Goal: Information Seeking & Learning: Learn about a topic

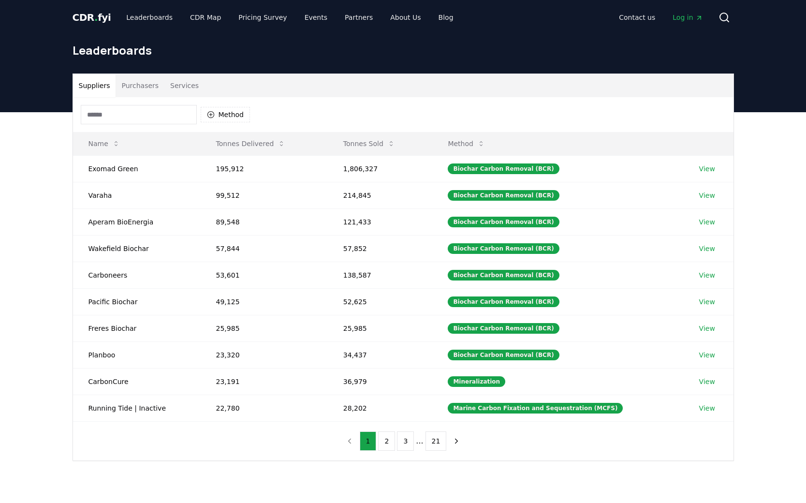
scroll to position [62, 0]
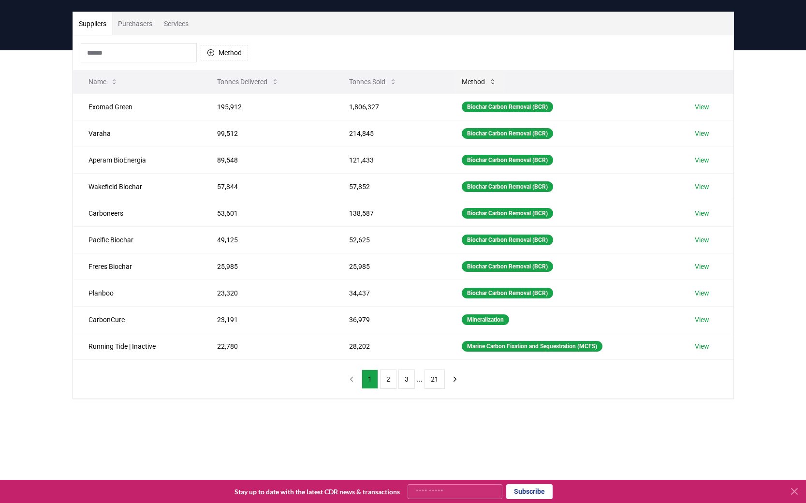
click at [489, 79] on icon at bounding box center [493, 82] width 8 height 8
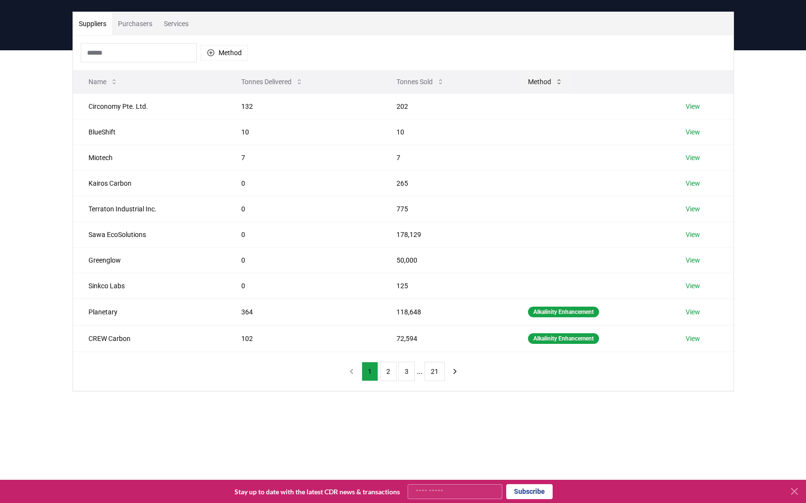
click at [530, 74] on button "Method" at bounding box center [545, 81] width 50 height 19
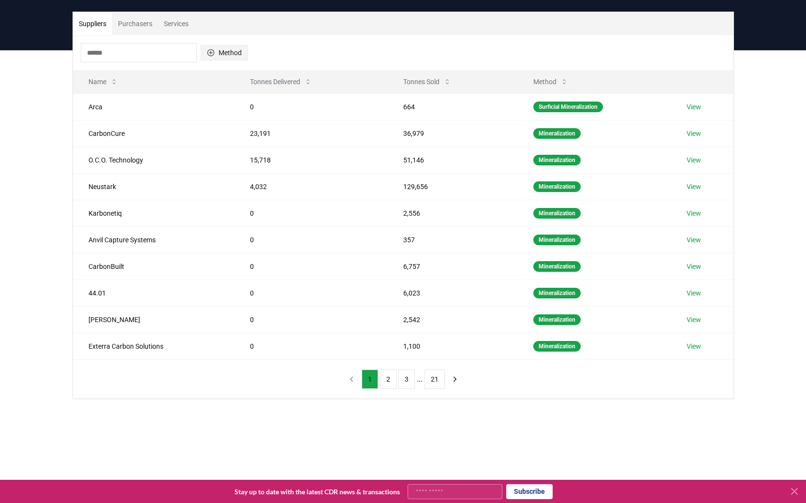
click at [212, 50] on icon "button" at bounding box center [210, 52] width 7 height 7
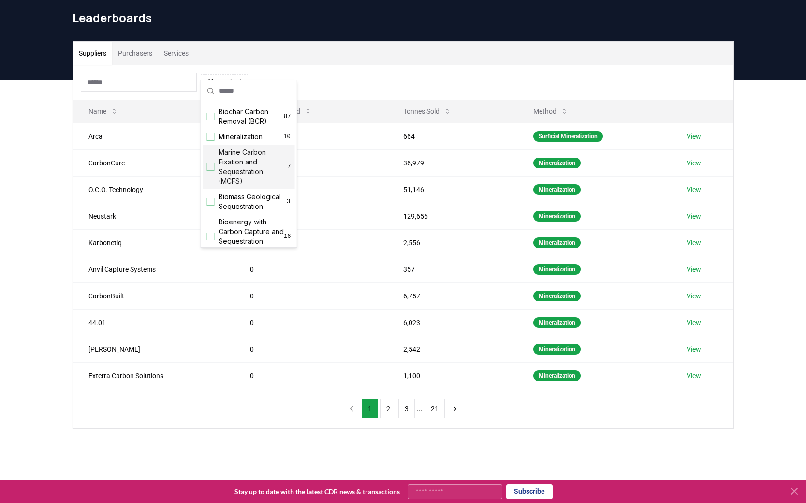
scroll to position [30, 0]
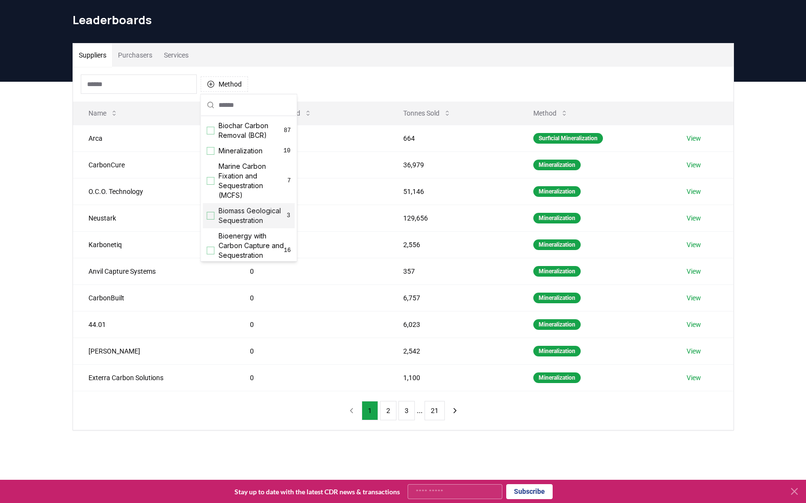
click at [212, 217] on div "Suggestions" at bounding box center [211, 216] width 8 height 8
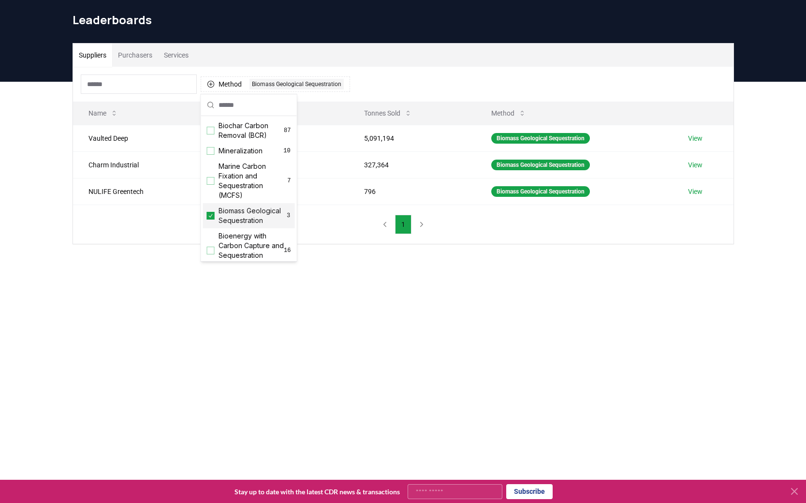
click at [529, 283] on main "Suppliers Purchasers Services Method 1 Biomass Geological Sequestration Name To…" at bounding box center [403, 333] width 806 height 503
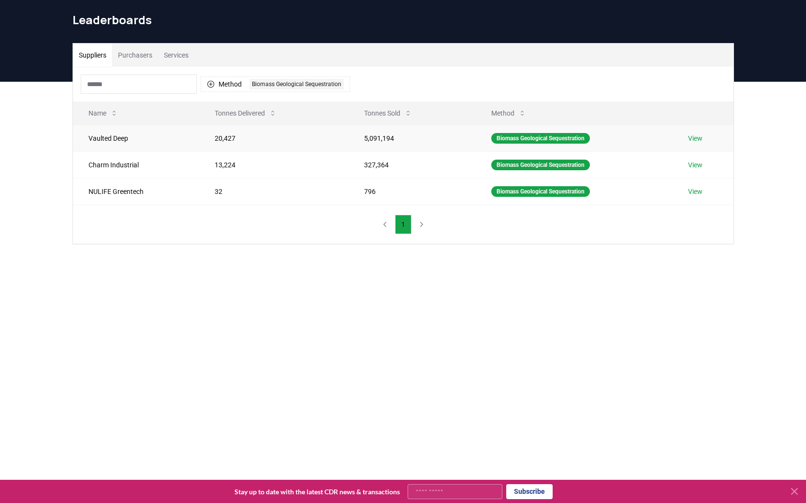
click at [701, 138] on link "View" at bounding box center [695, 138] width 15 height 10
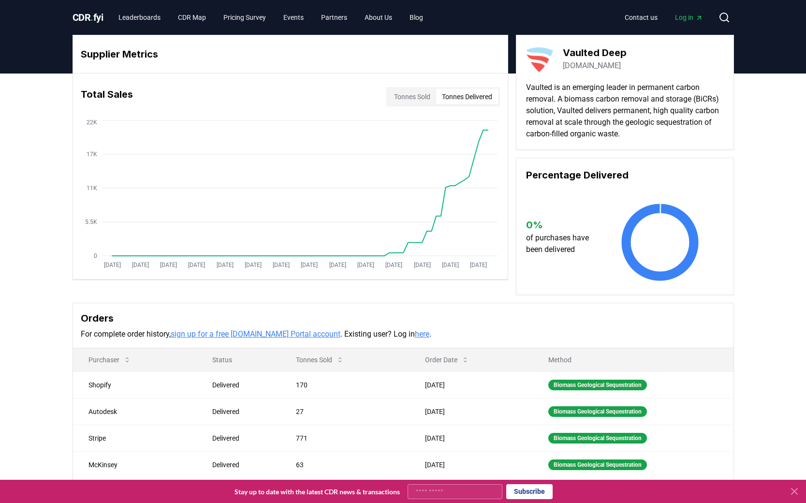
click at [468, 99] on button "Tonnes Delivered" at bounding box center [467, 96] width 62 height 15
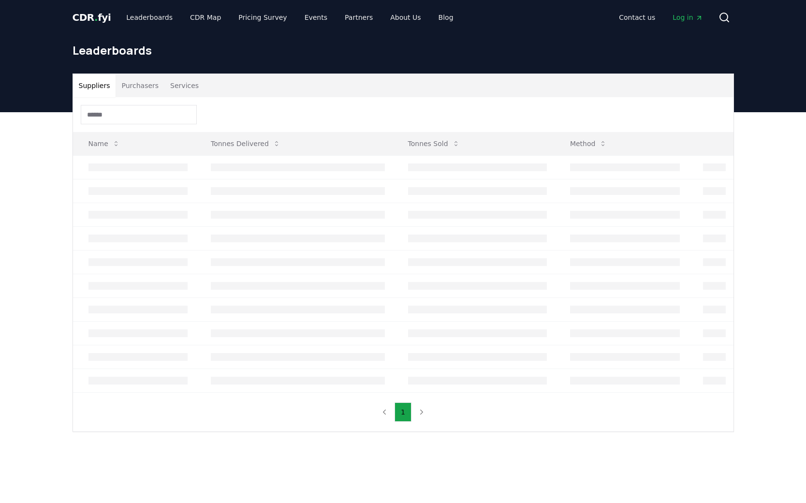
scroll to position [30, 0]
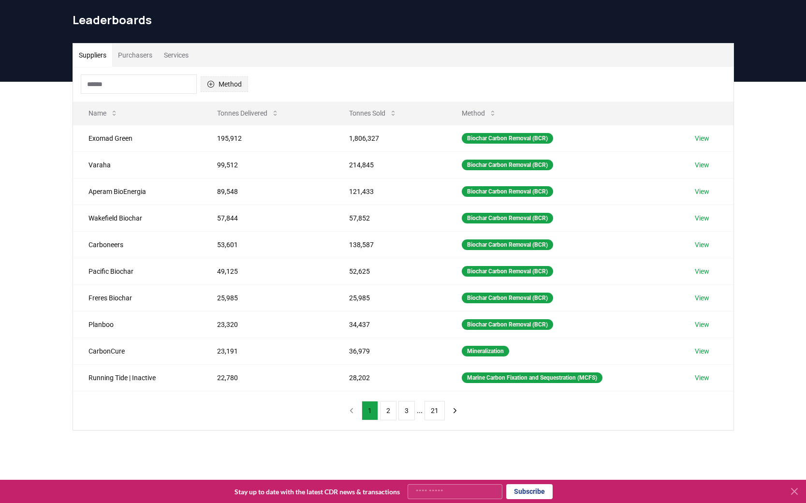
click at [231, 85] on button "Method" at bounding box center [224, 83] width 47 height 15
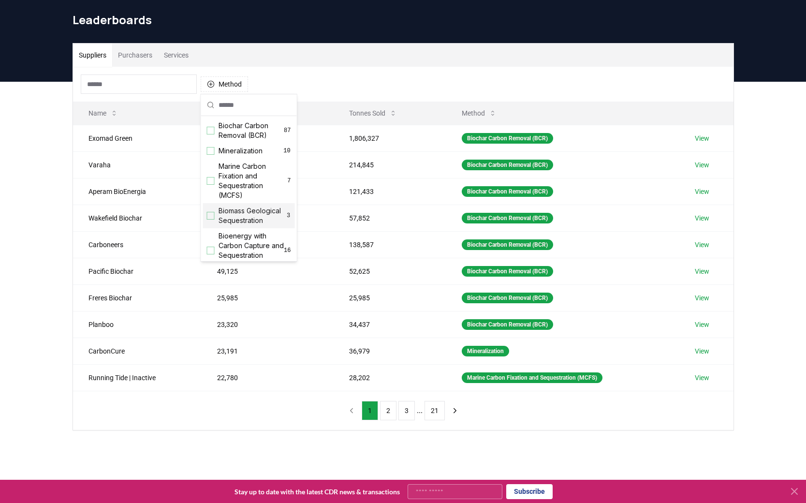
click at [215, 216] on div "Biomass Geological Sequestration 3" at bounding box center [249, 215] width 92 height 25
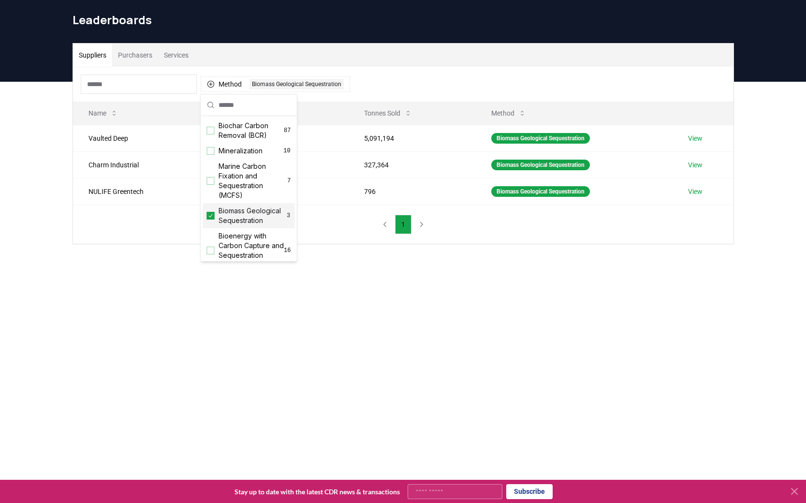
click at [524, 291] on main "Suppliers Purchasers Services Method 1 Biomass Geological Sequestration Name To…" at bounding box center [403, 333] width 806 height 503
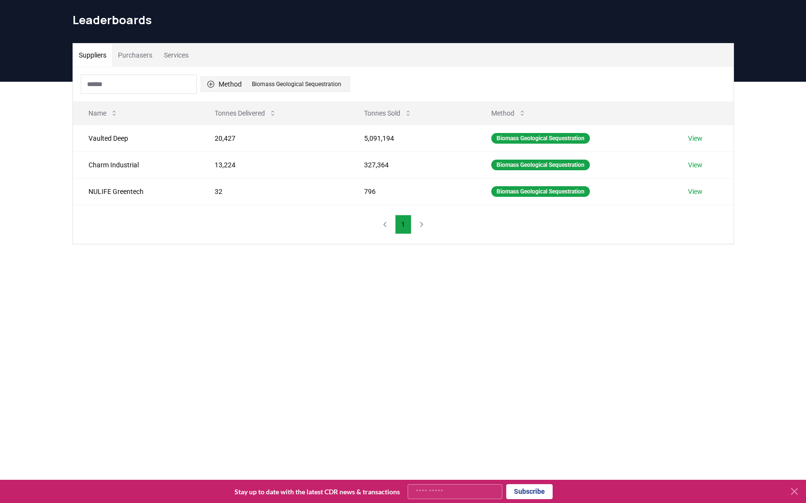
click at [211, 84] on icon "button" at bounding box center [210, 84] width 7 height 7
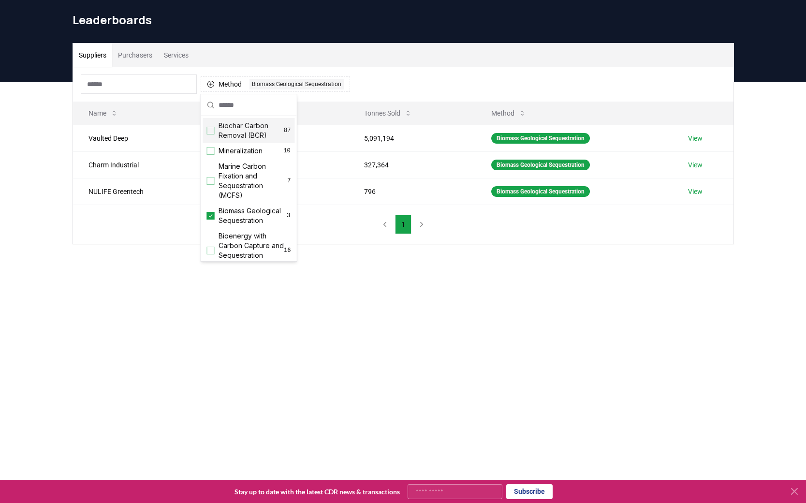
click at [140, 90] on input at bounding box center [139, 83] width 116 height 19
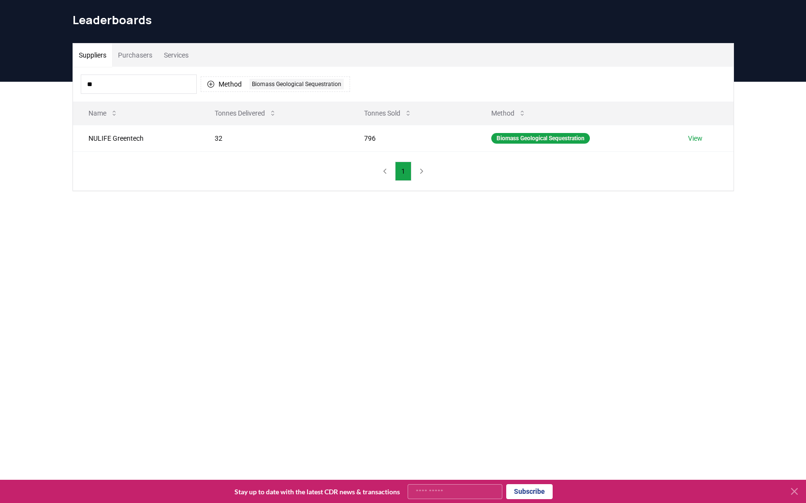
type input "*"
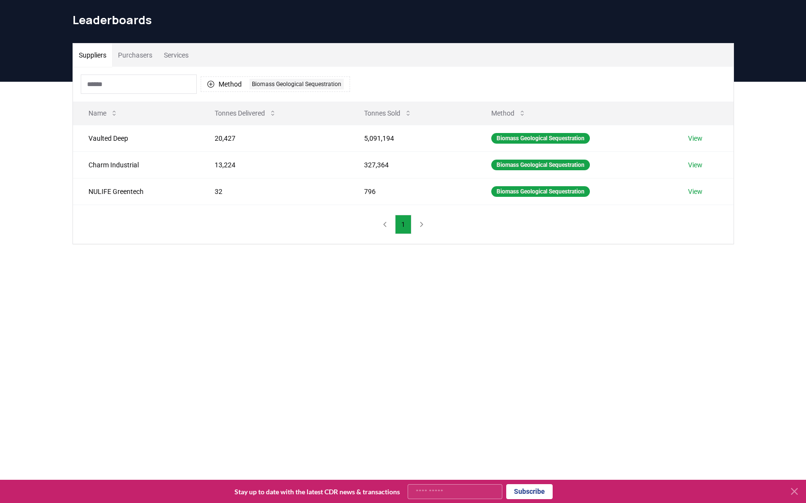
click at [64, 329] on main "Suppliers Purchasers Services Method 1 Biomass Geological Sequestration Name To…" at bounding box center [403, 333] width 806 height 503
click at [212, 86] on icon "button" at bounding box center [211, 84] width 8 height 8
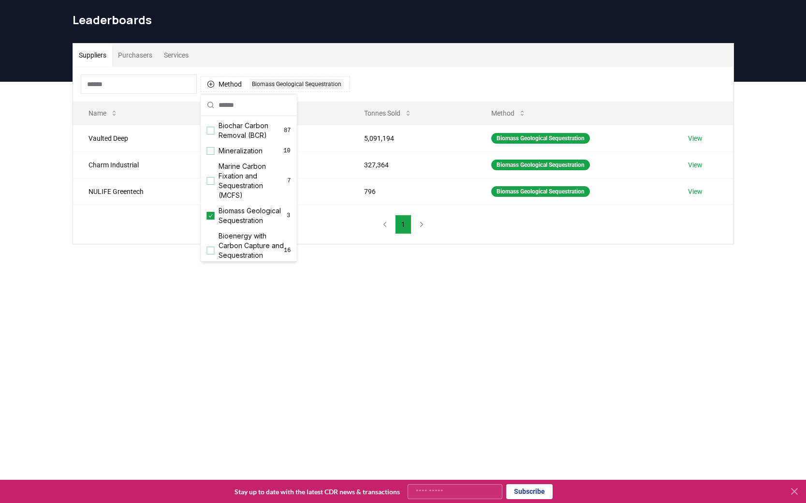
scroll to position [93, 0]
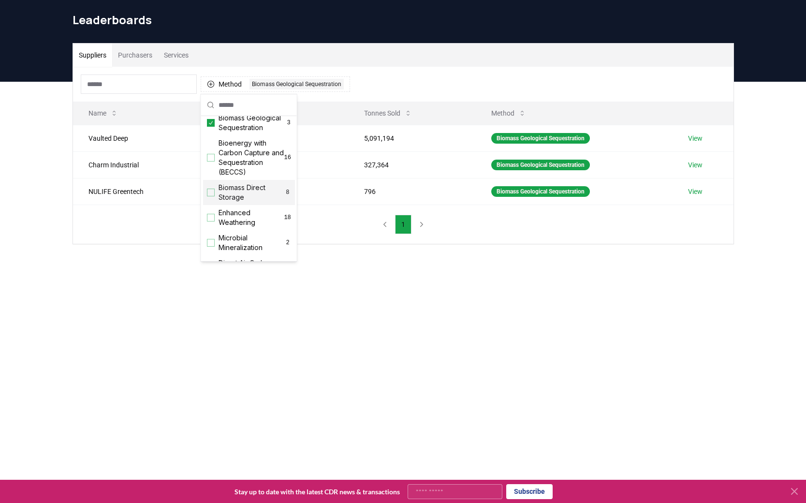
click at [211, 192] on div "Suggestions" at bounding box center [211, 193] width 8 height 8
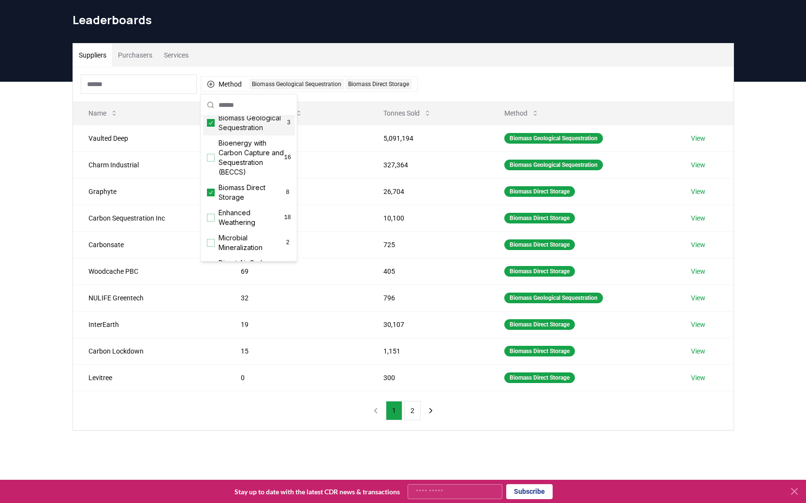
click at [210, 123] on icon "Suggestions" at bounding box center [210, 123] width 7 height 8
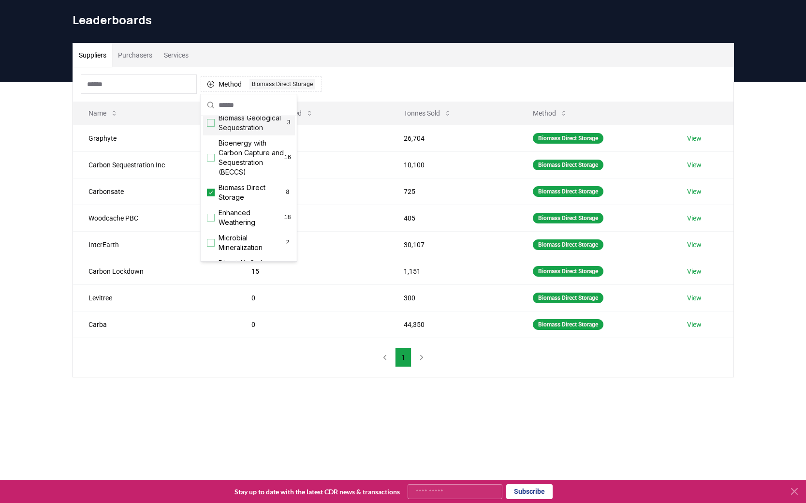
click at [8, 135] on div "Suppliers Purchasers Services Method 1 Biomass Direct Storage Name Tonnes Deliv…" at bounding box center [403, 249] width 806 height 334
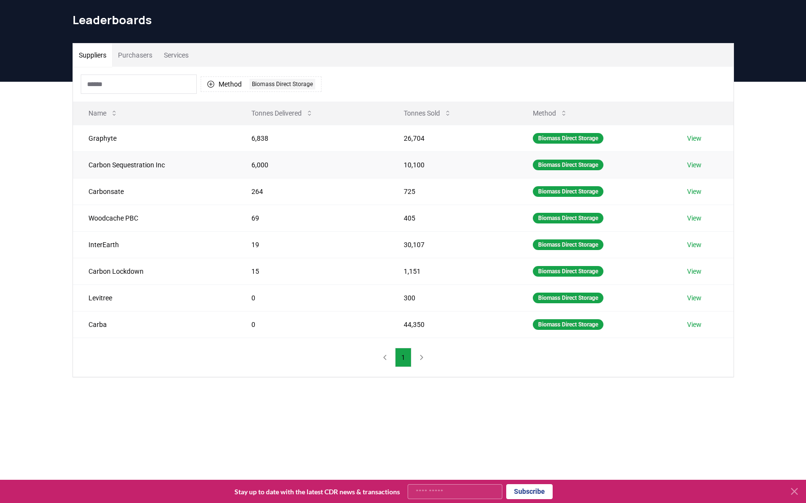
click at [701, 165] on link "View" at bounding box center [694, 165] width 15 height 10
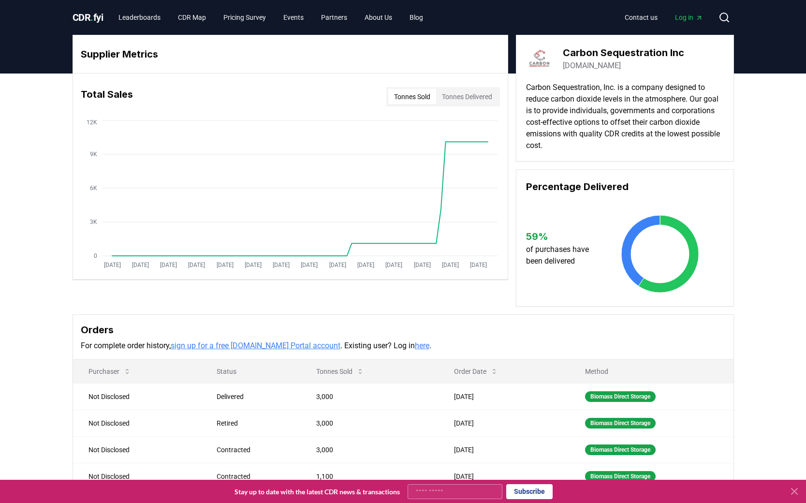
click at [57, 102] on div "Supplier Metrics Total Sales Tonnes Sold Tonnes Delivered [DATE] [DATE] [DATE] …" at bounding box center [403, 300] width 806 height 455
click at [468, 95] on button "Tonnes Delivered" at bounding box center [467, 96] width 62 height 15
